Goal: Information Seeking & Learning: Learn about a topic

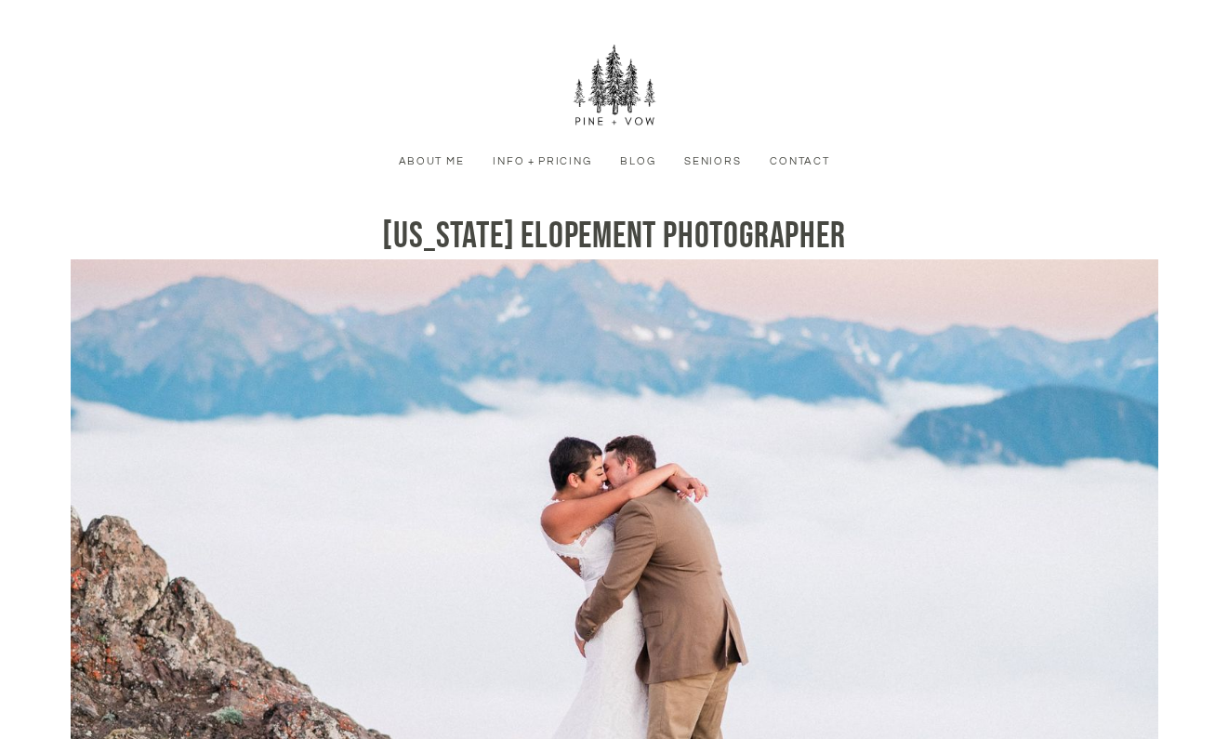
click at [543, 156] on link "Info + Pricing" at bounding box center [542, 161] width 118 height 17
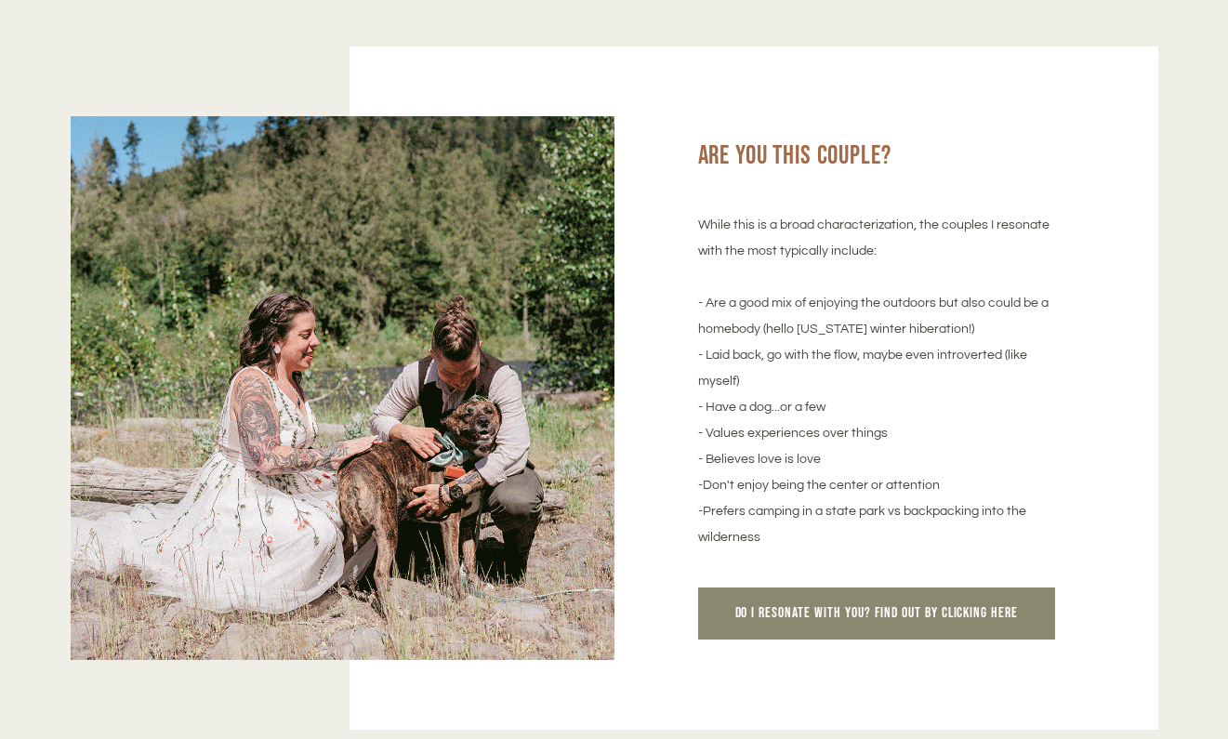
scroll to position [1648, 0]
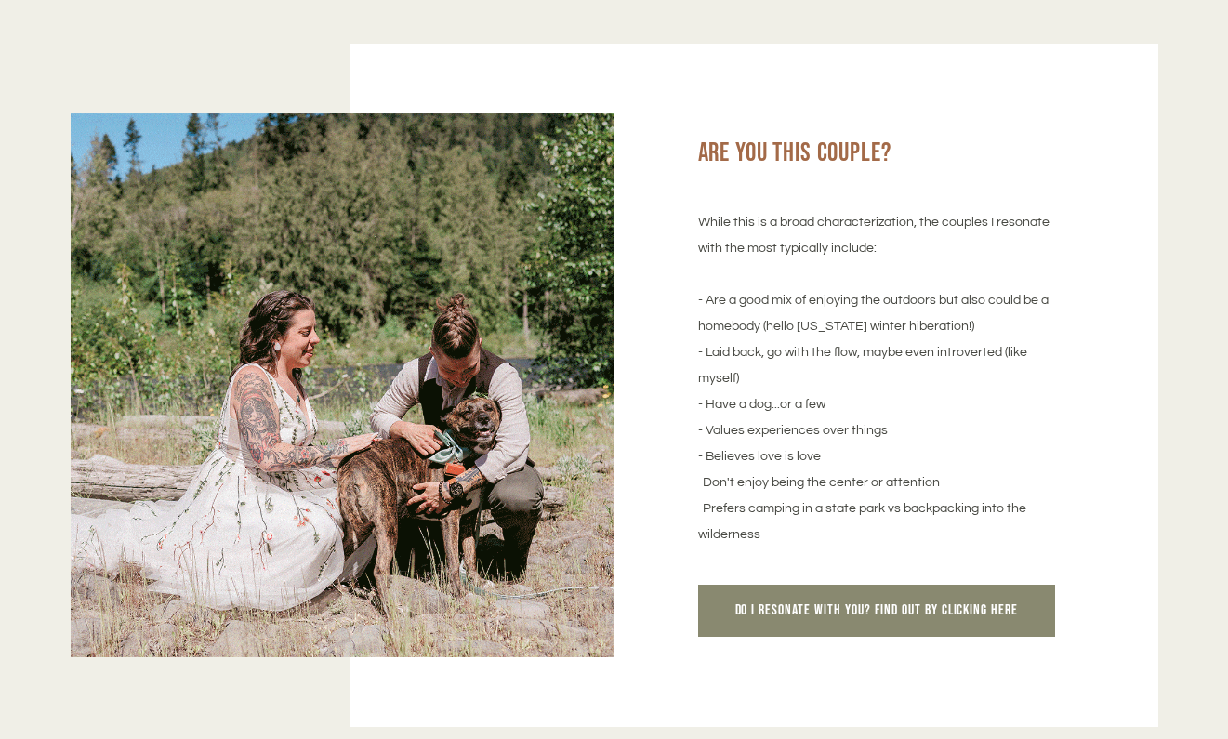
click at [542, 158] on img at bounding box center [343, 385] width 544 height 544
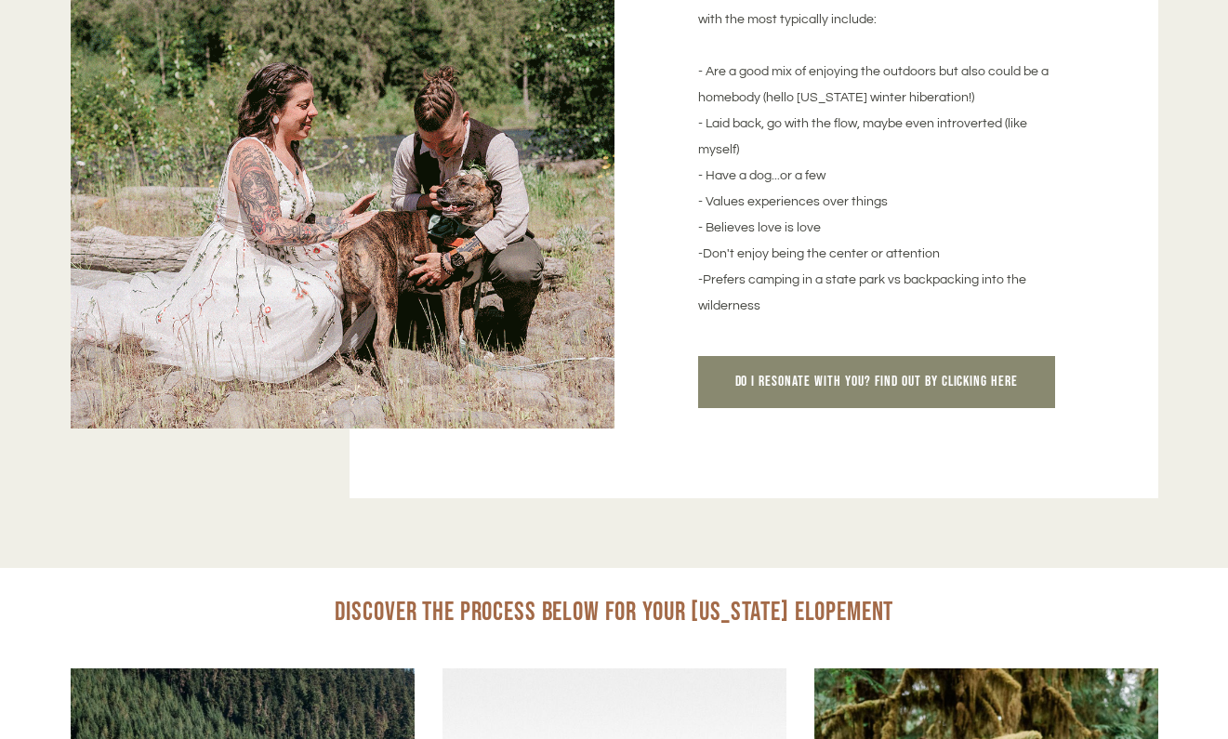
scroll to position [1877, 0]
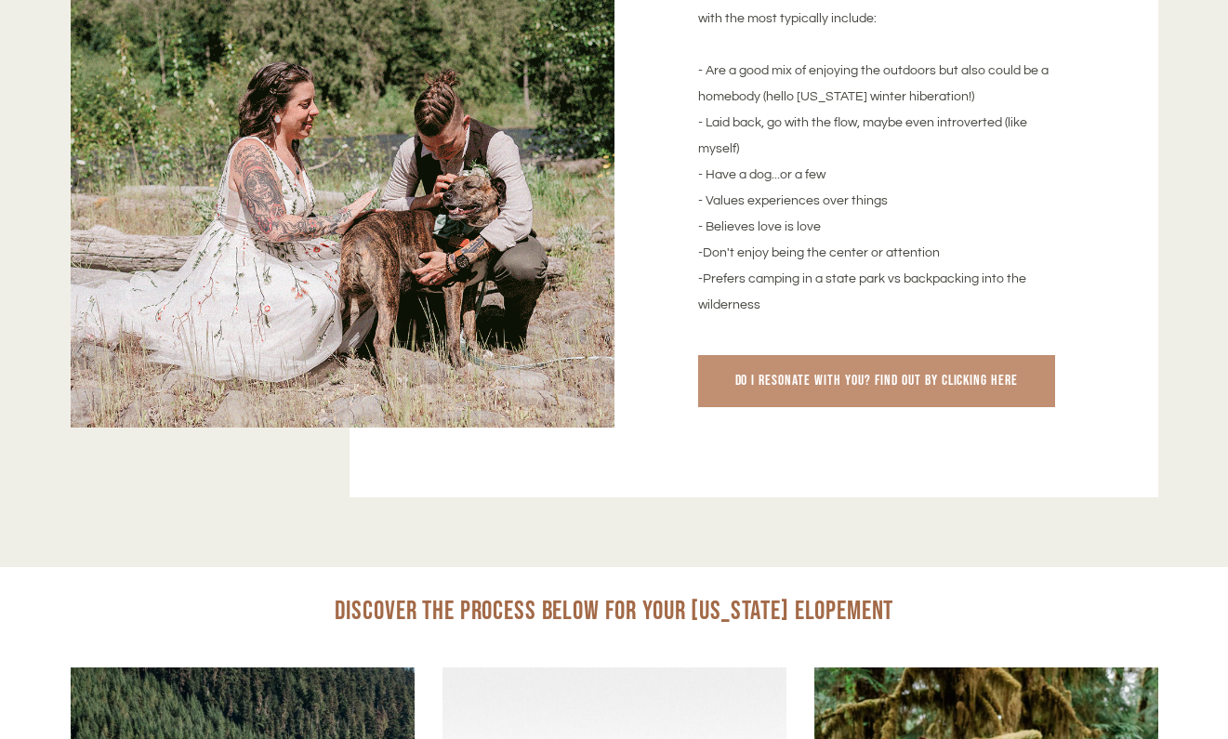
click at [913, 380] on span "Do I resonate with you? Find out by clicking here" at bounding box center [876, 381] width 283 height 18
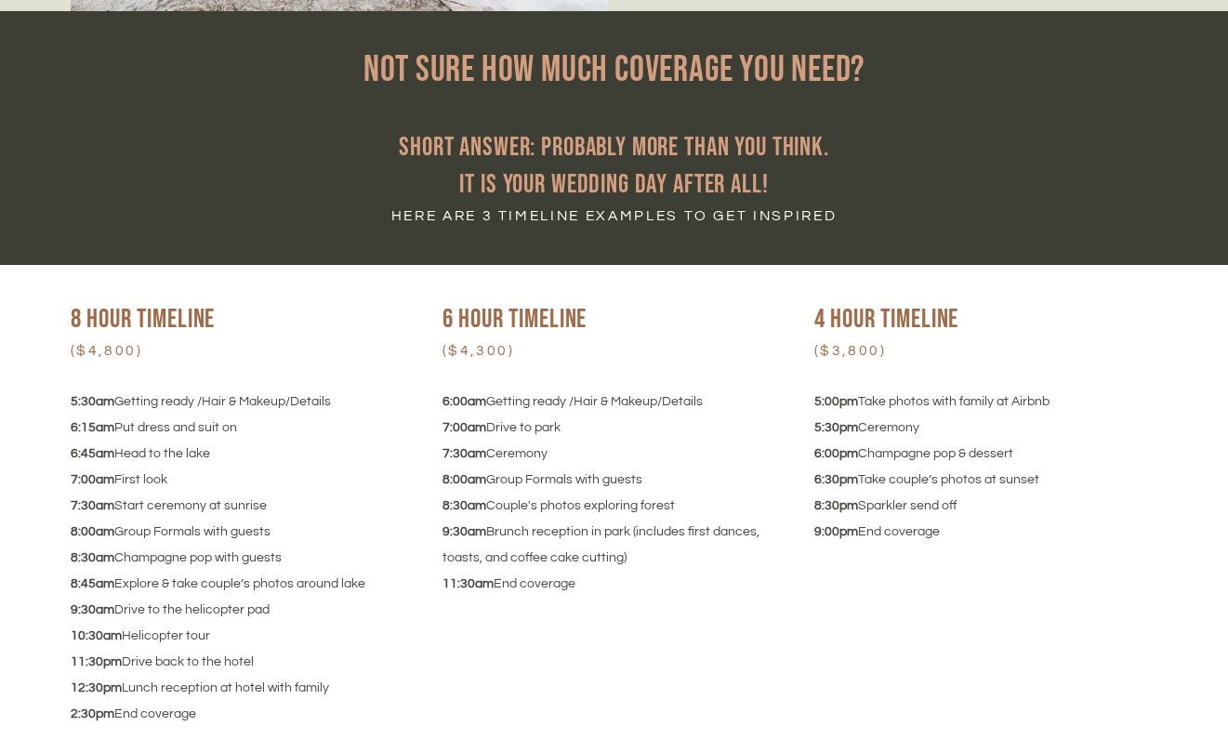
scroll to position [5766, 0]
